Goal: Transaction & Acquisition: Subscribe to service/newsletter

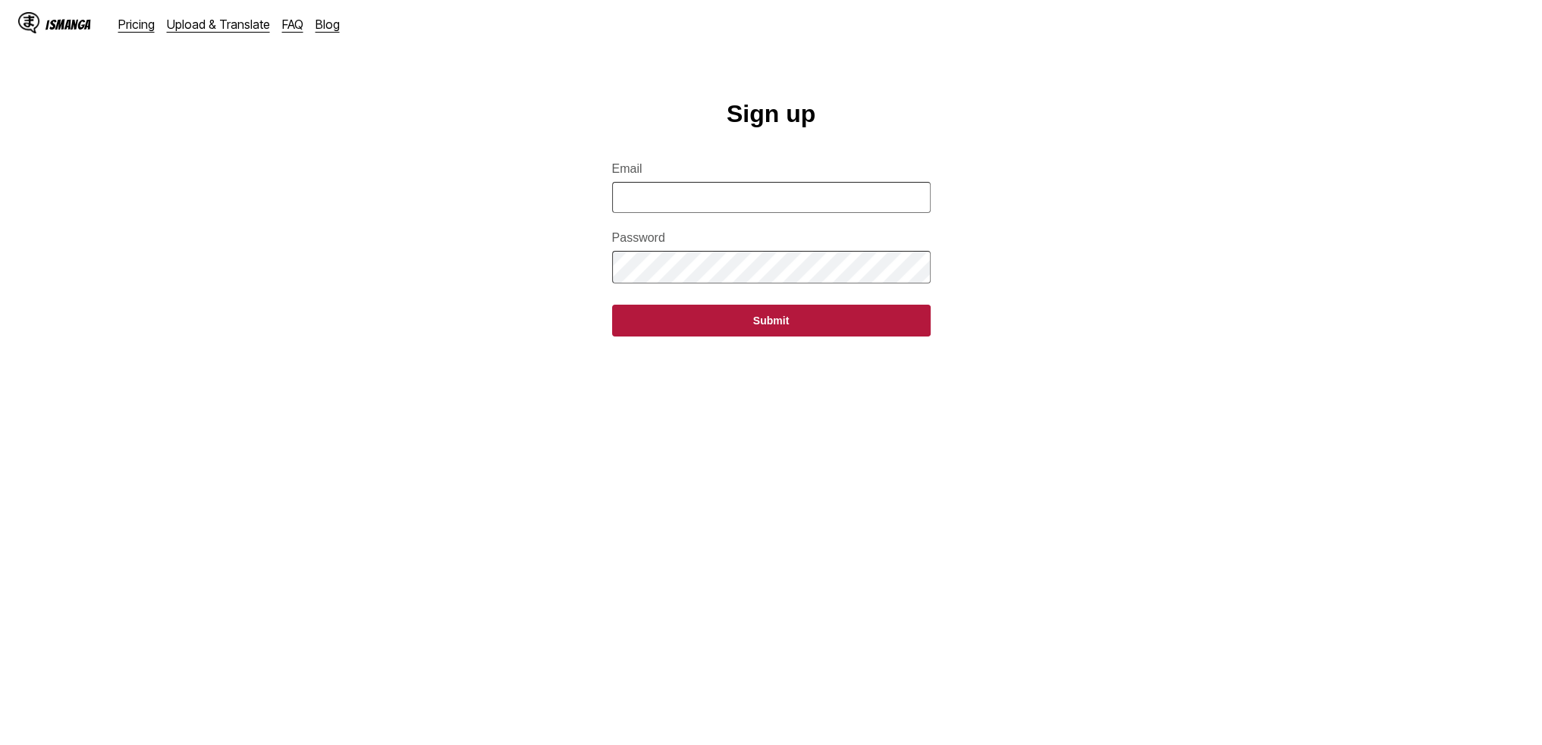
click at [711, 192] on input "Email" at bounding box center [771, 197] width 318 height 31
type input "**********"
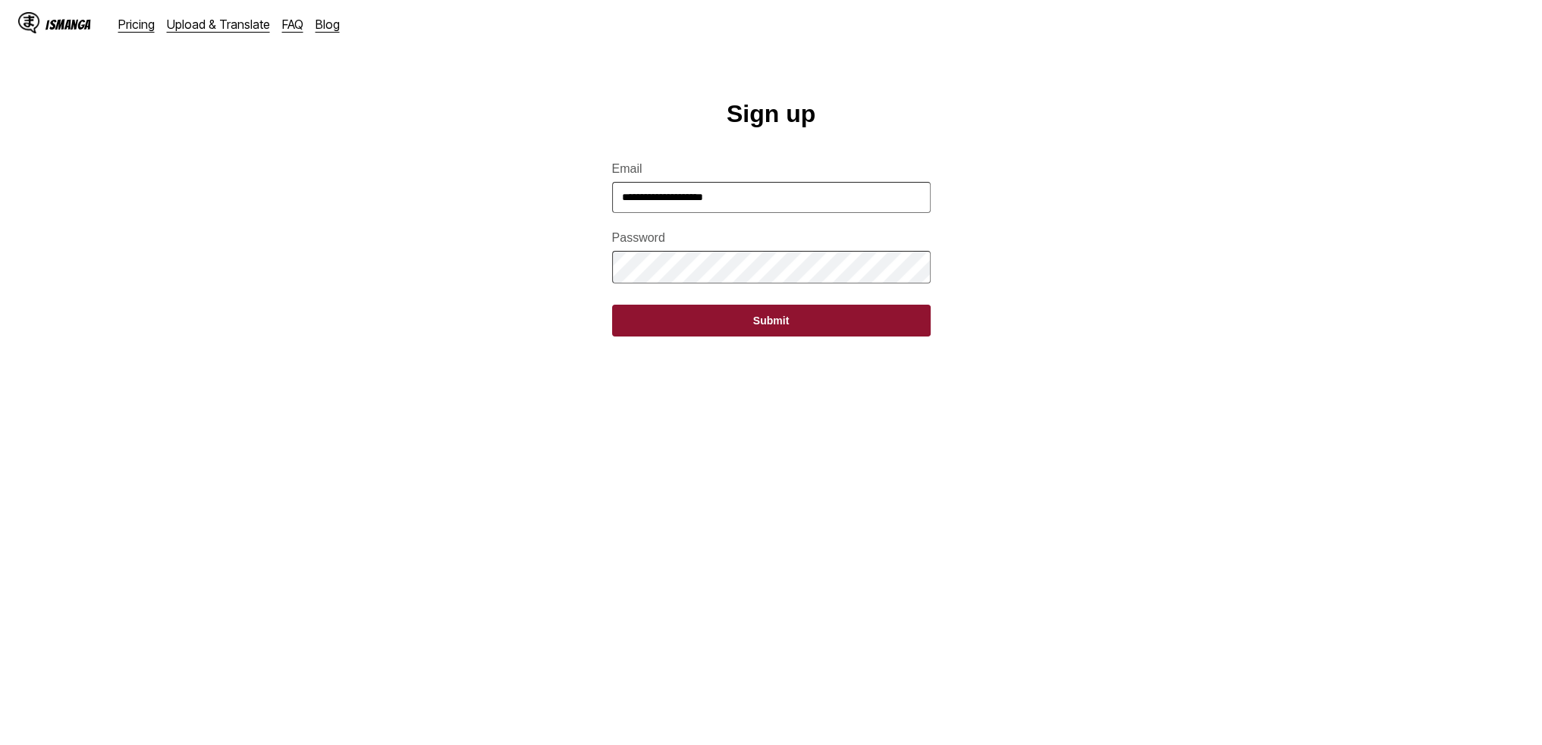
click at [767, 326] on button "Submit" at bounding box center [771, 321] width 318 height 32
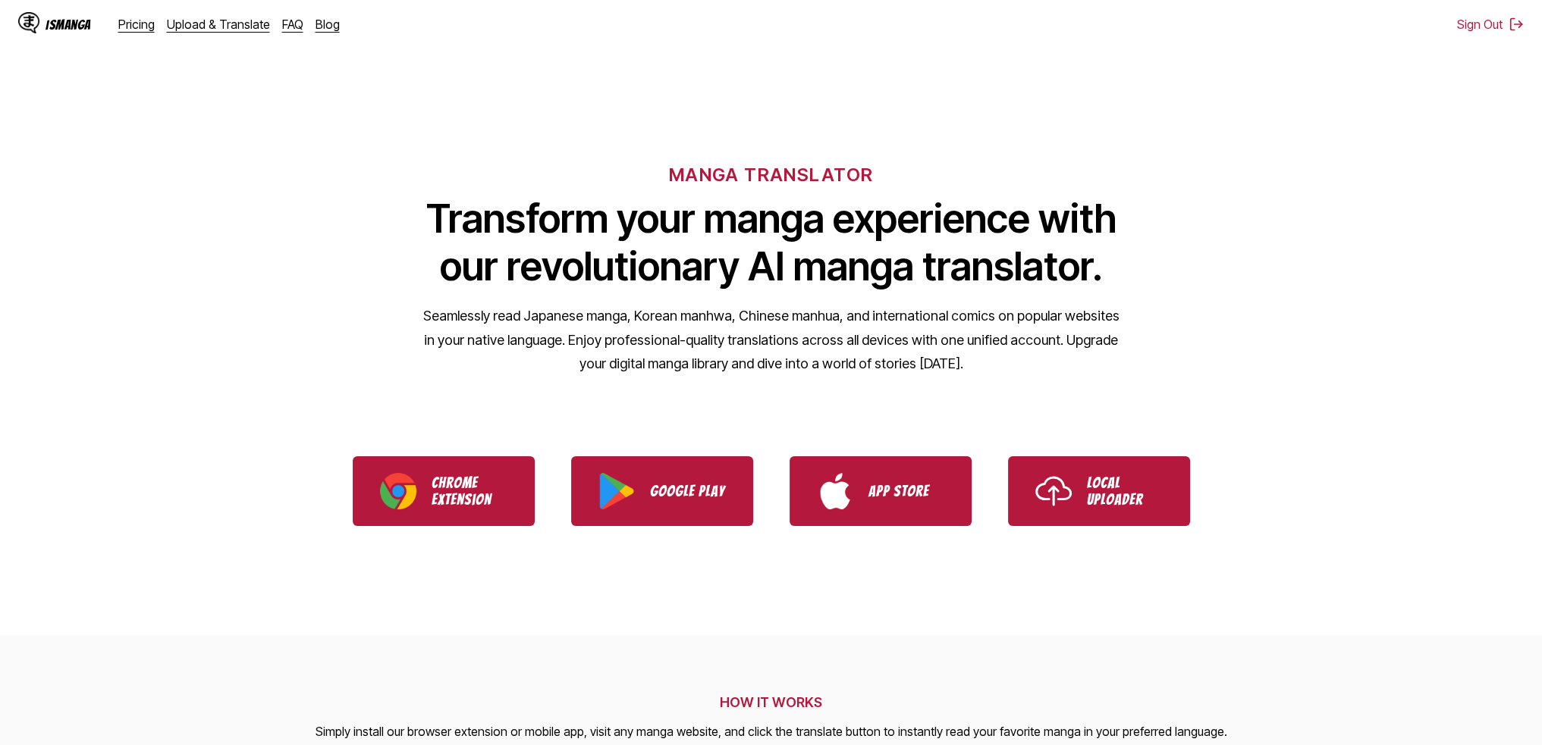
click at [1262, 284] on div "MANGA TRANSLATOR Transform your manga experience with our revolutionary AI mang…" at bounding box center [771, 245] width 1542 height 290
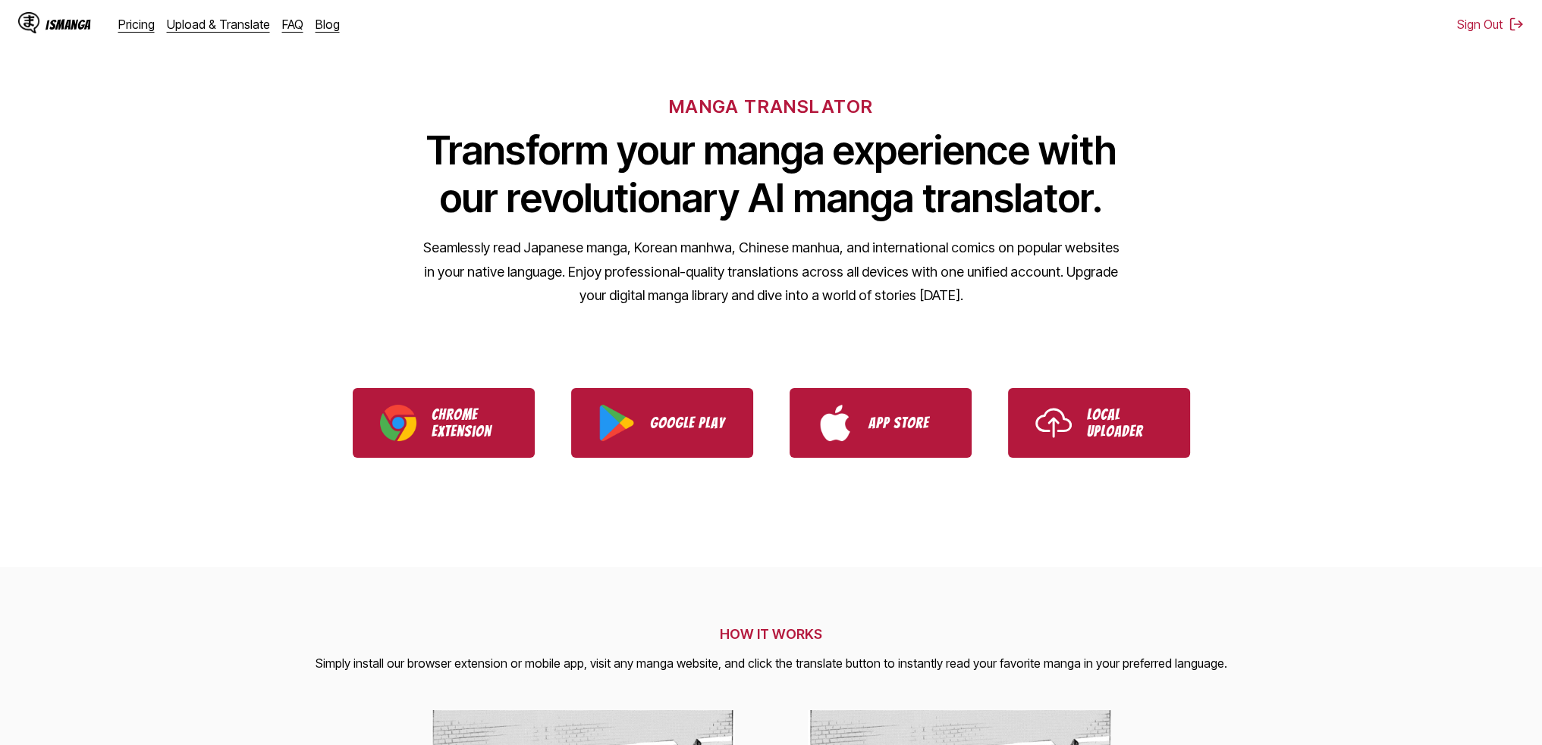
scroll to position [76, 0]
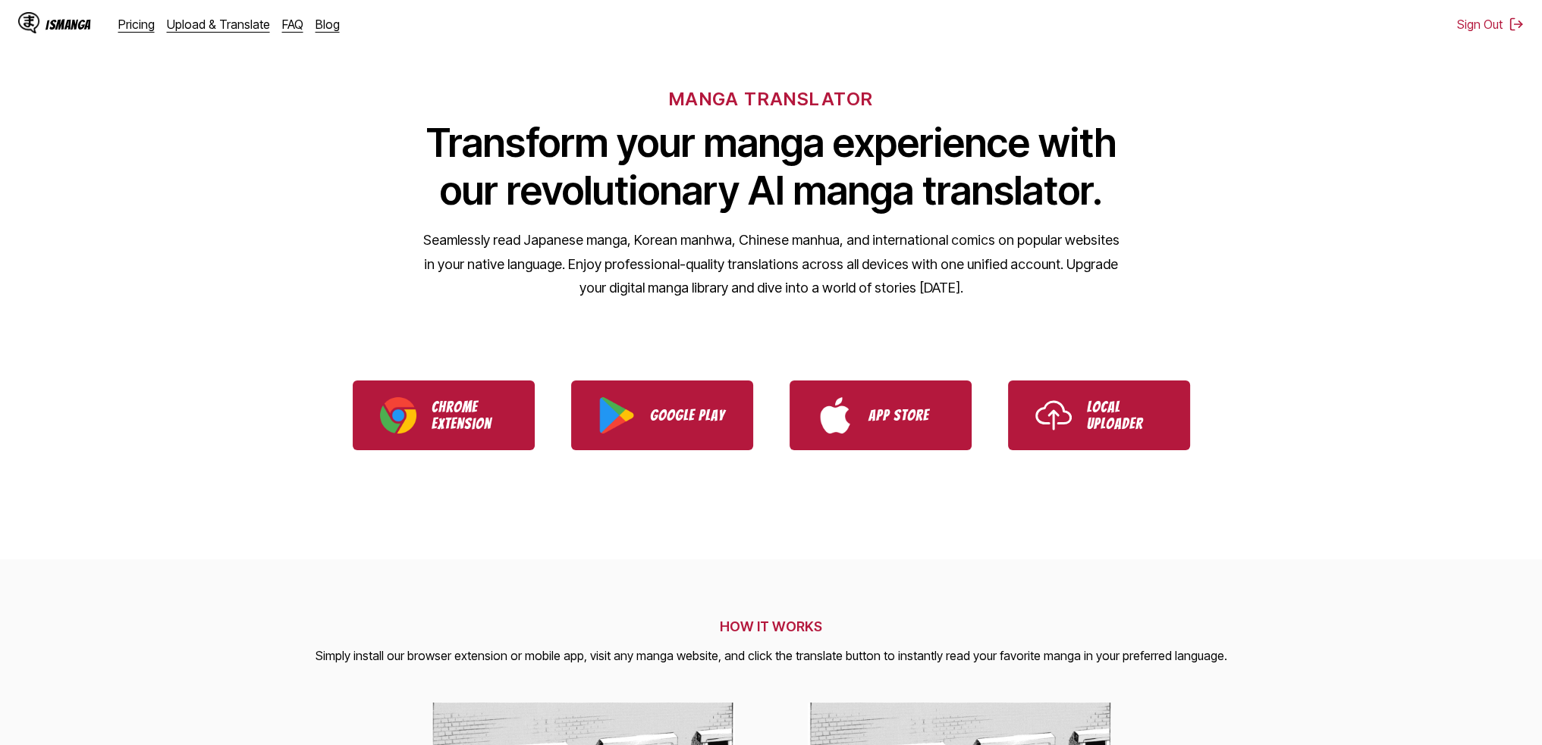
click at [815, 146] on h1 "Transform your manga experience with our revolutionary AI manga translator." at bounding box center [771, 167] width 698 height 96
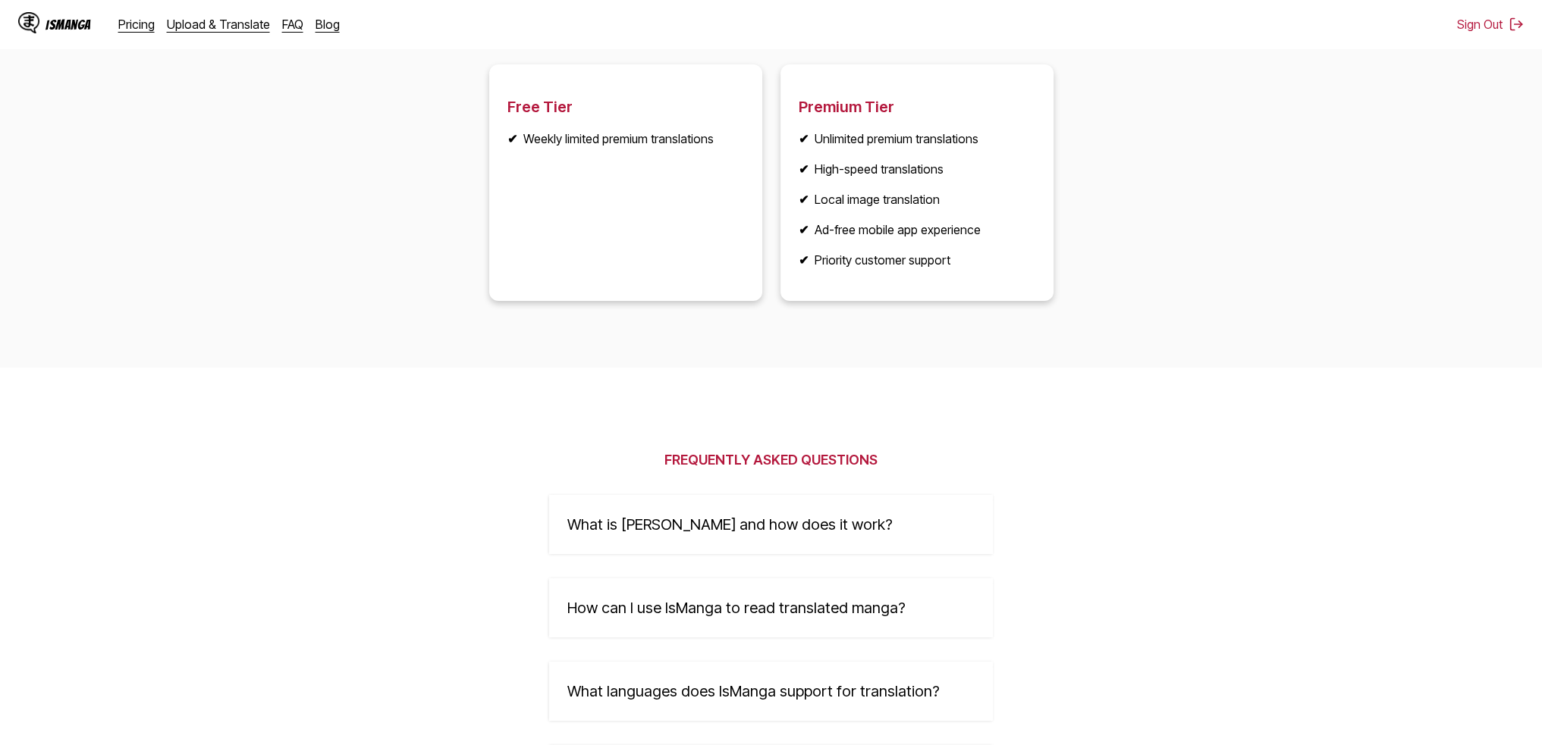
scroll to position [2005, 0]
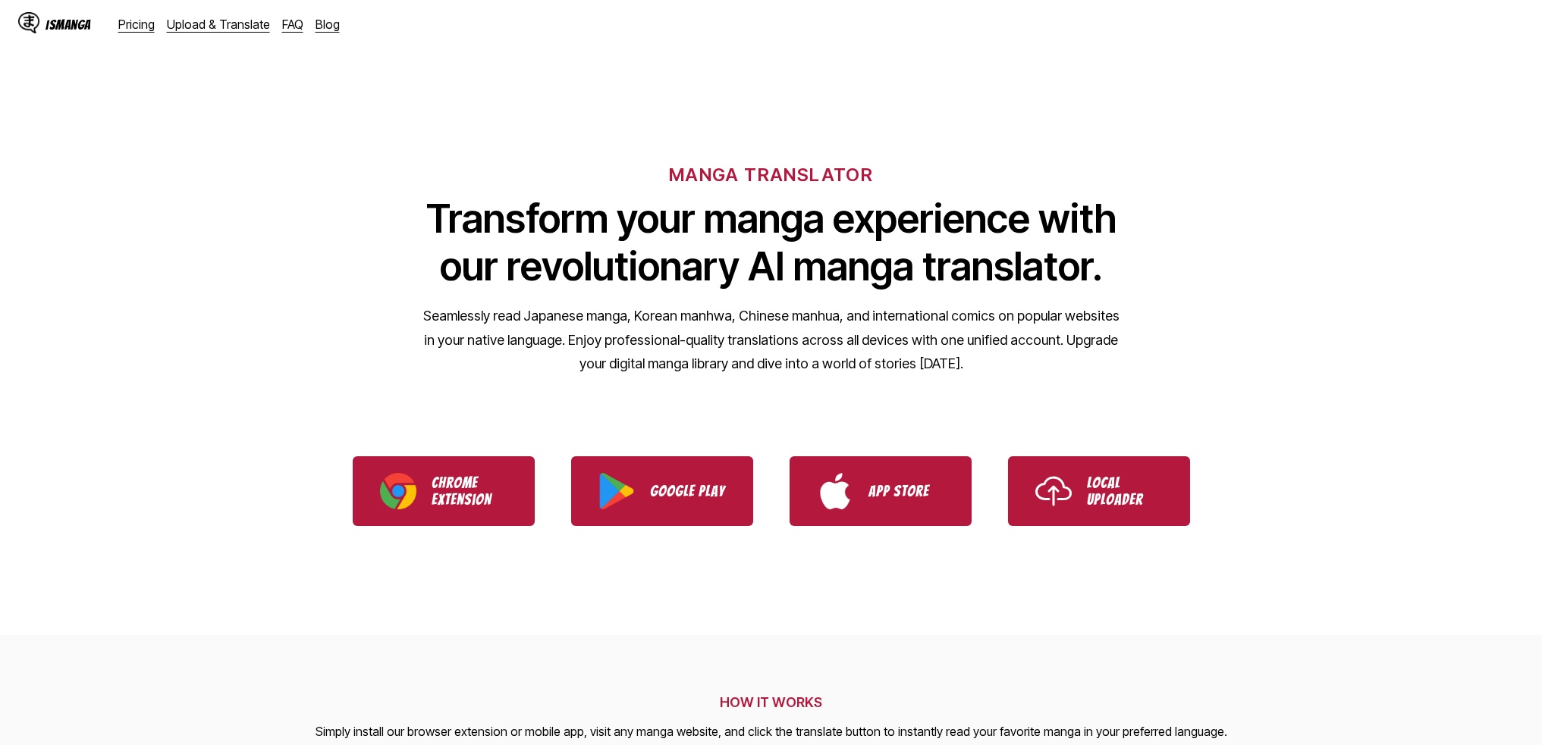
scroll to position [2005, 0]
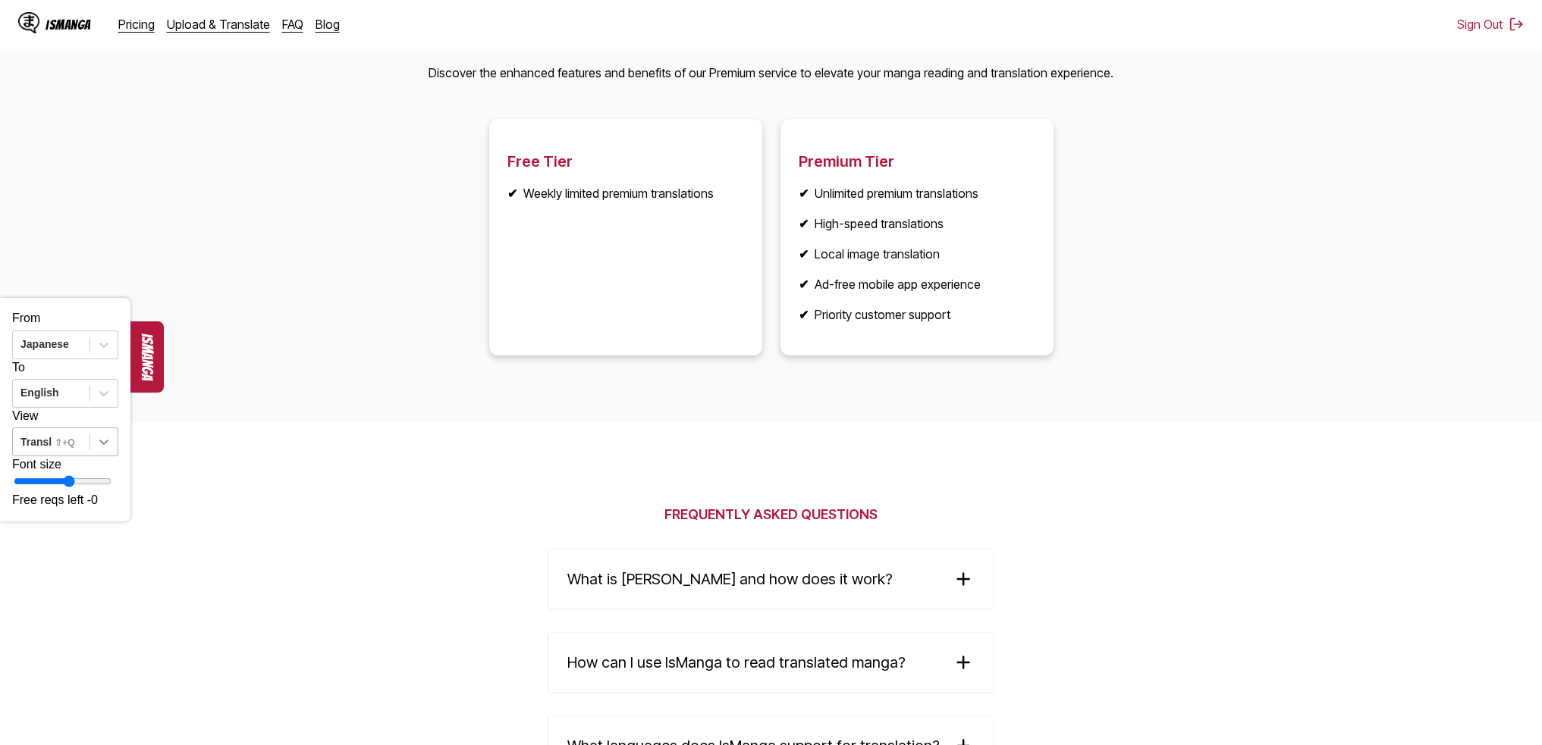
click at [114, 456] on div at bounding box center [103, 441] width 27 height 27
click at [28, 463] on div at bounding box center [20, 461] width 15 height 20
click at [1086, 81] on p "Discover the enhanced features and benefits of our Premium service to elevate y…" at bounding box center [770, 74] width 685 height 20
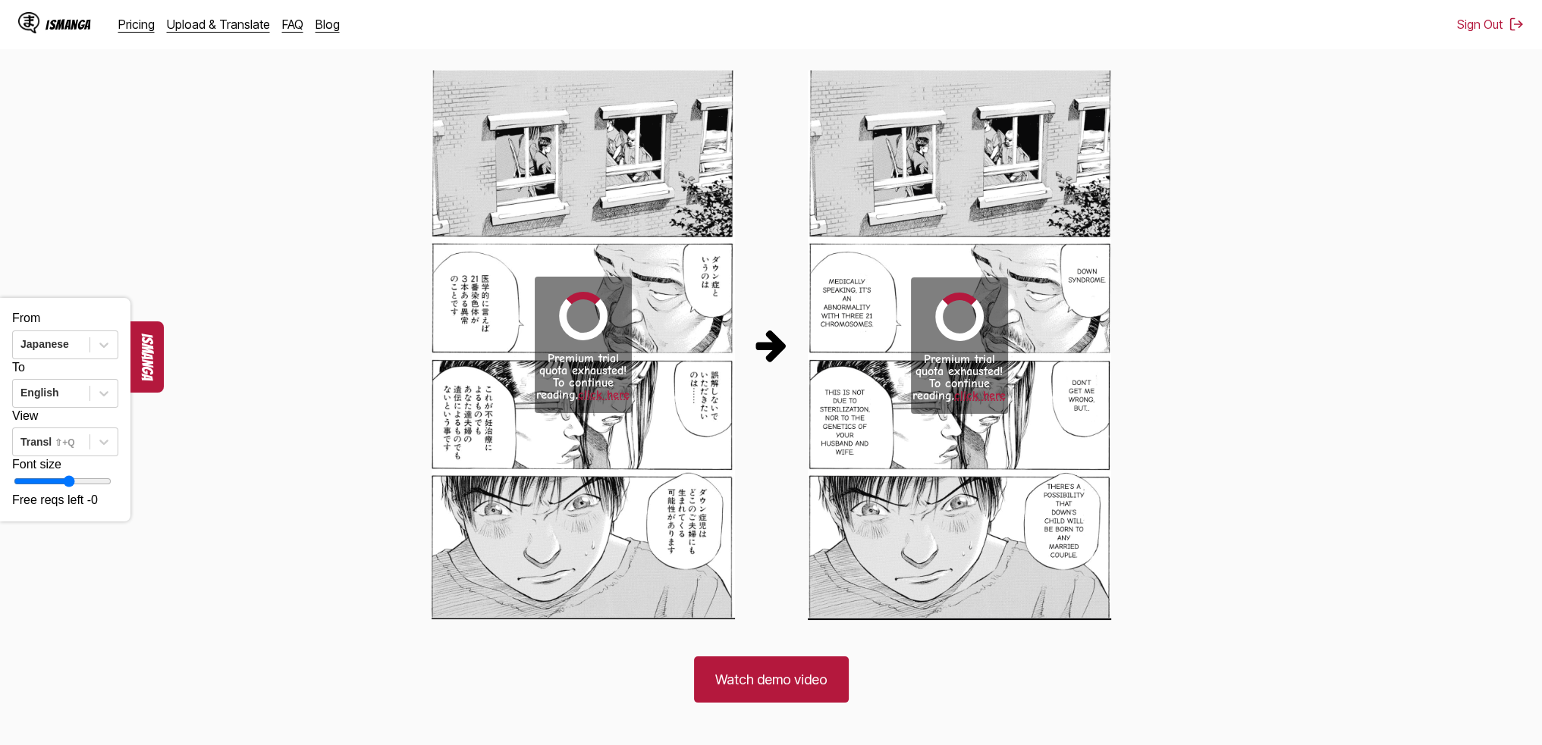
scroll to position [792, 0]
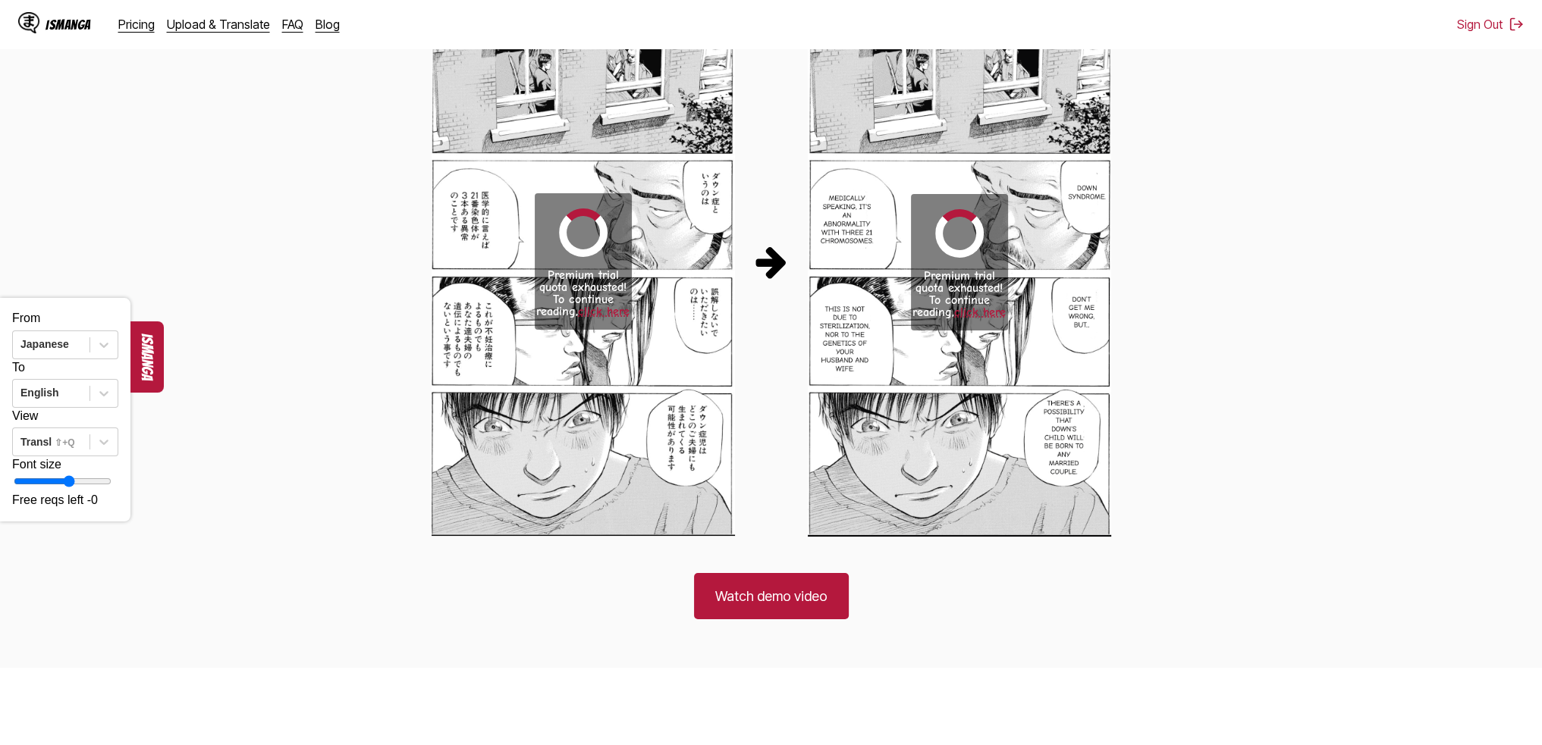
click at [990, 309] on link "click here" at bounding box center [980, 313] width 52 height 14
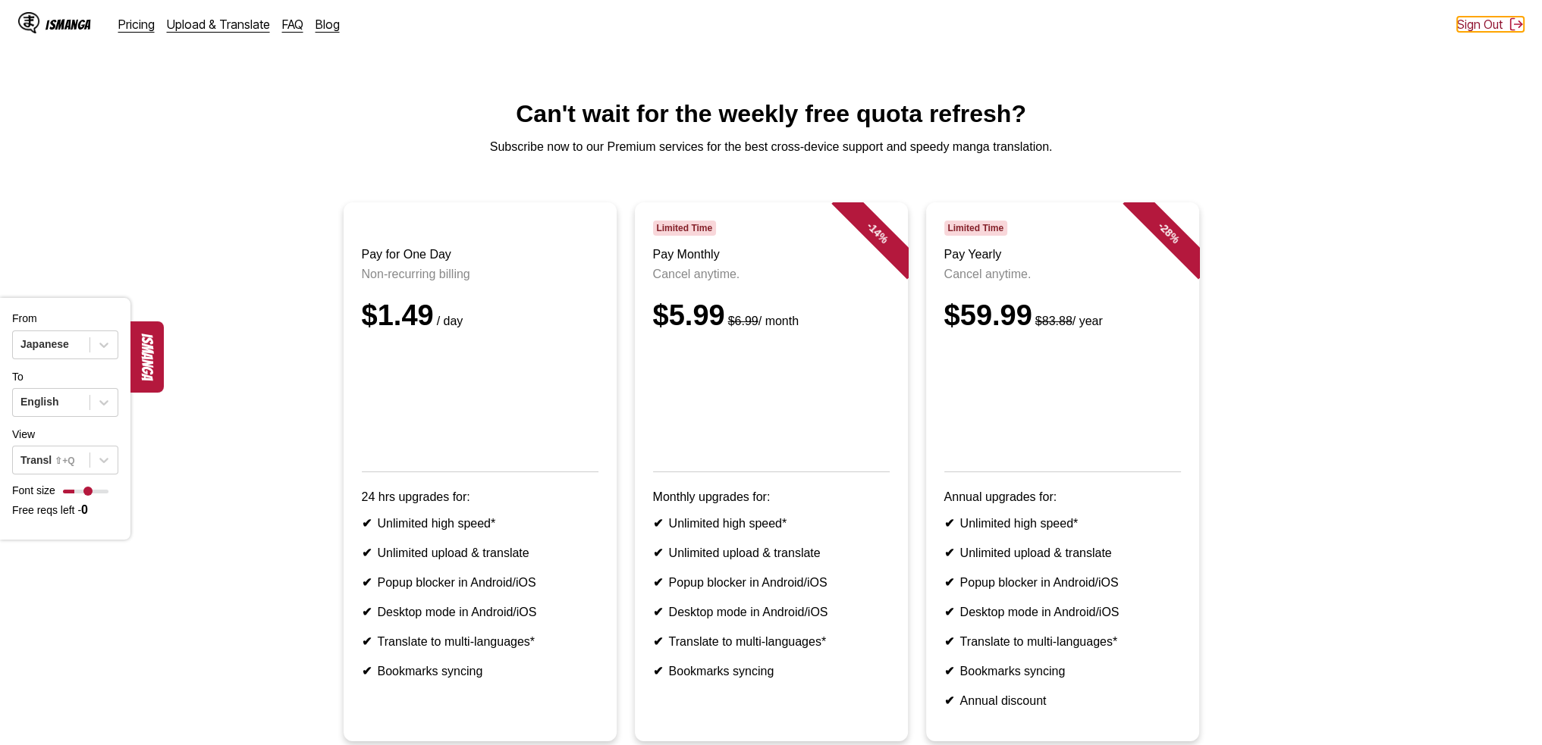
click at [1475, 24] on button "Sign Out" at bounding box center [1490, 24] width 67 height 15
